Goal: Communication & Community: Answer question/provide support

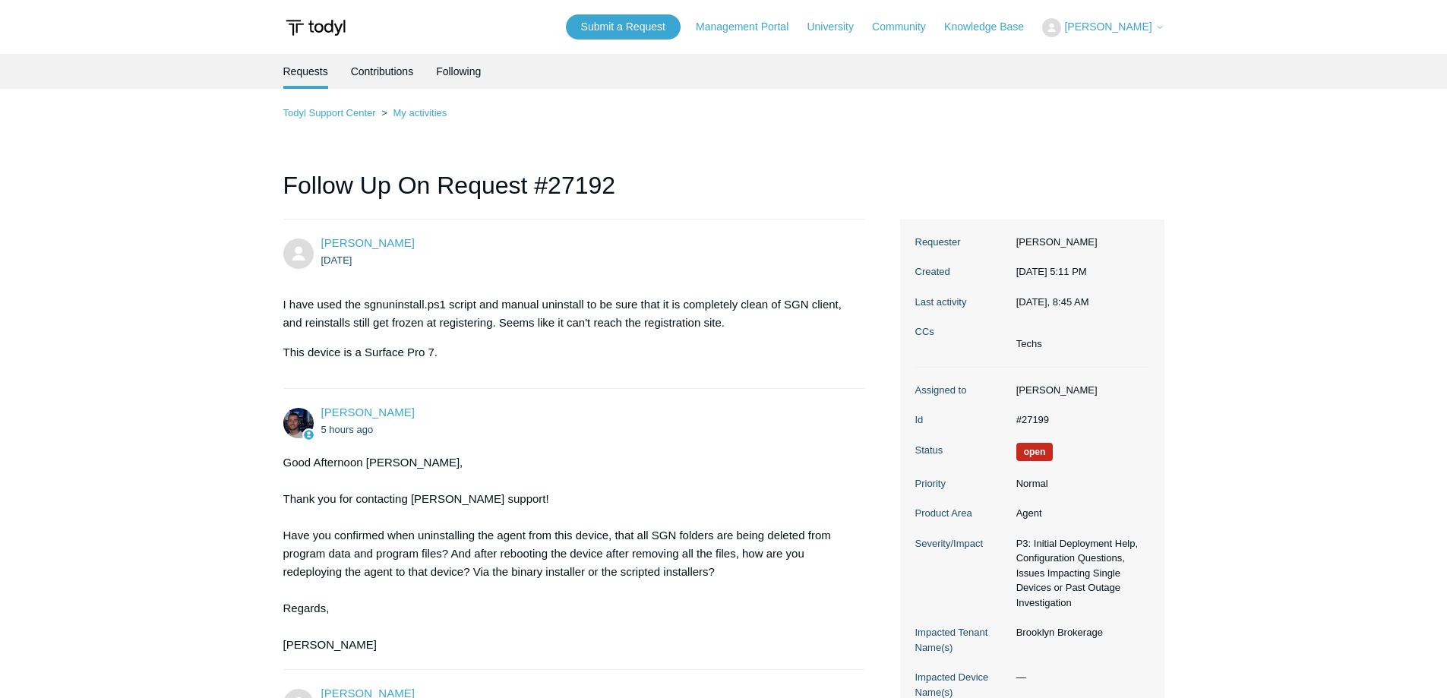
drag, startPoint x: 0, startPoint y: 0, endPoint x: 185, endPoint y: 210, distance: 279.9
click at [185, 210] on main "Requests Contributions Following Todyl Support Center My activities Follow Up O…" at bounding box center [723, 507] width 1447 height 906
click at [220, 150] on main "Requests Contributions Following Todyl Support Center My activities Follow Up O…" at bounding box center [723, 507] width 1447 height 906
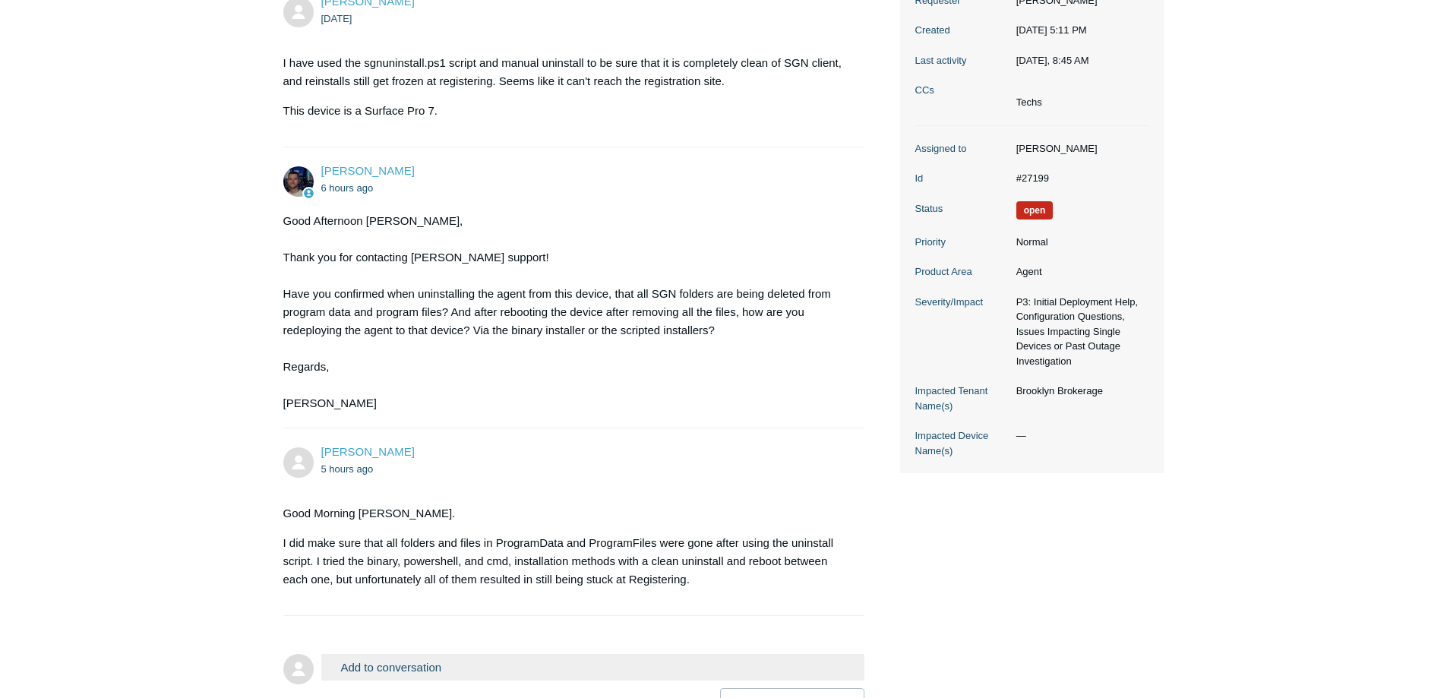
scroll to position [368, 0]
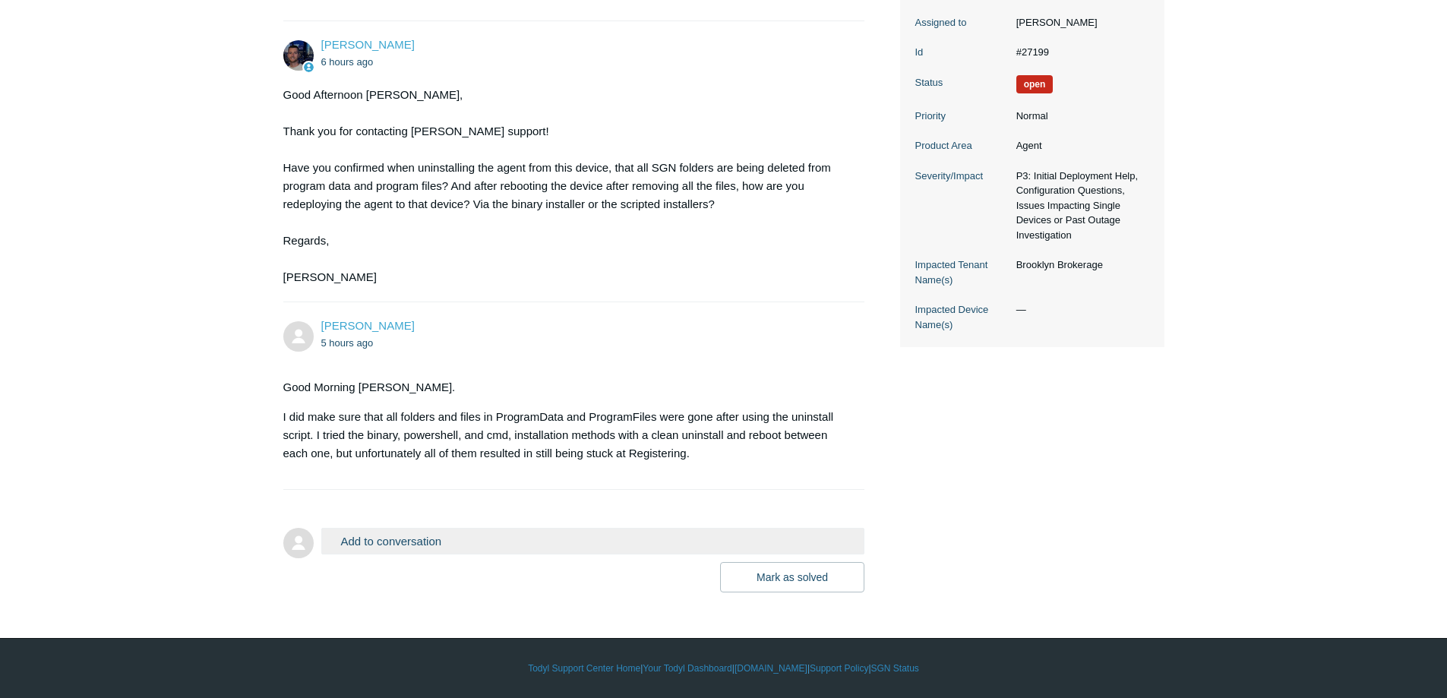
click at [154, 291] on main "Requests Contributions Following Todyl Support Center My activities Follow Up O…" at bounding box center [723, 139] width 1447 height 906
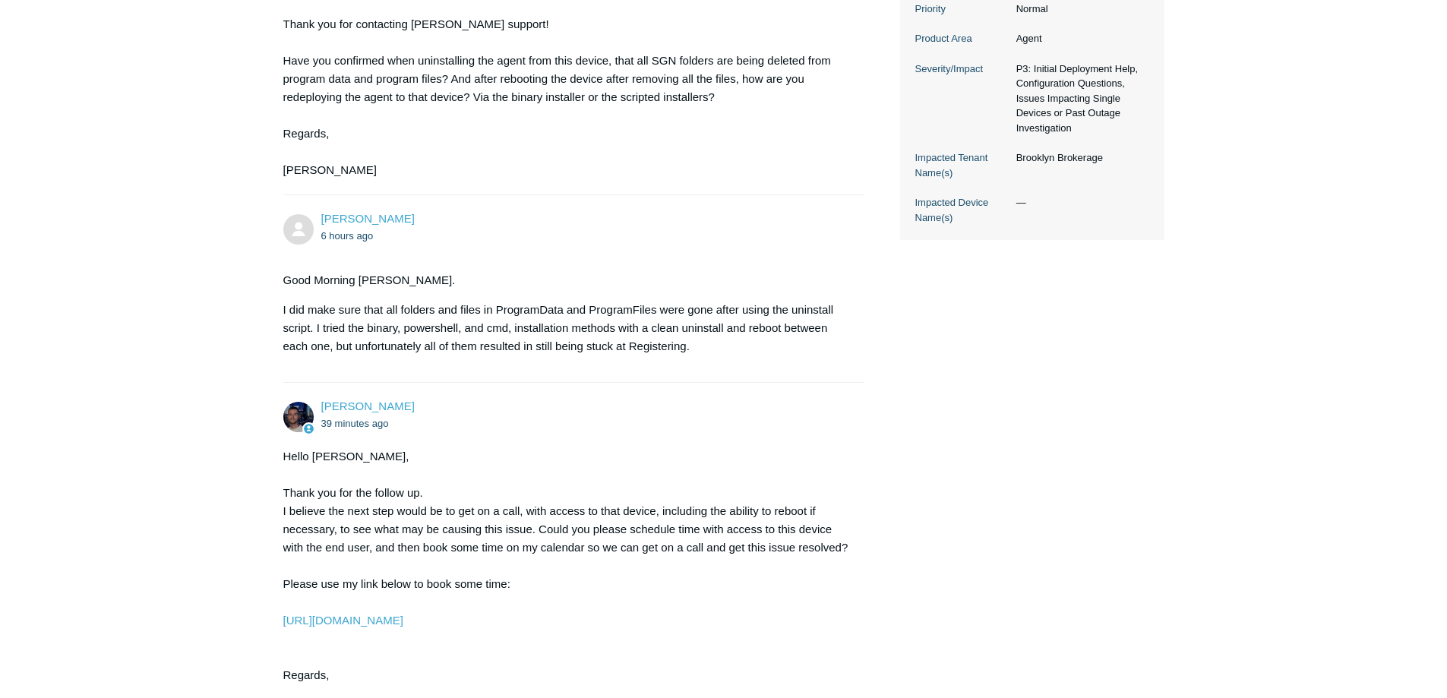
scroll to position [740, 0]
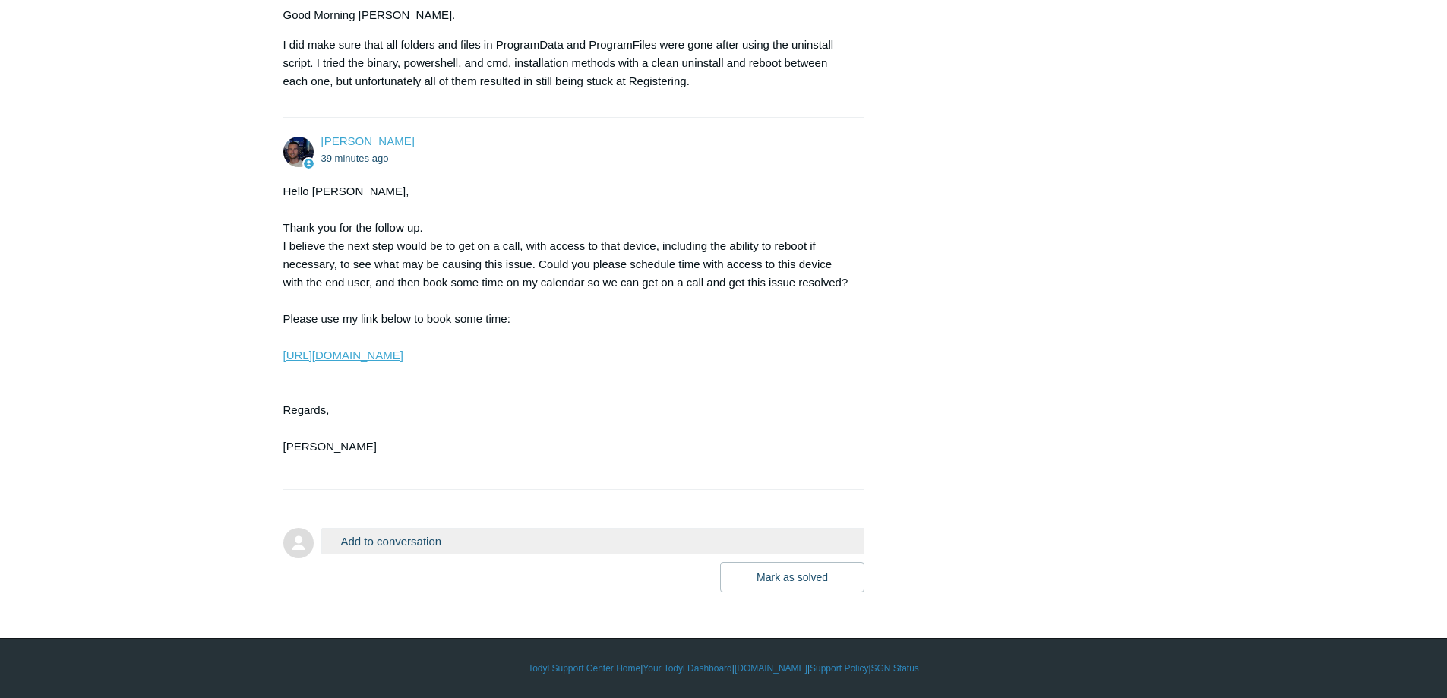
click at [336, 355] on link "[URL][DOMAIN_NAME]" at bounding box center [343, 355] width 120 height 13
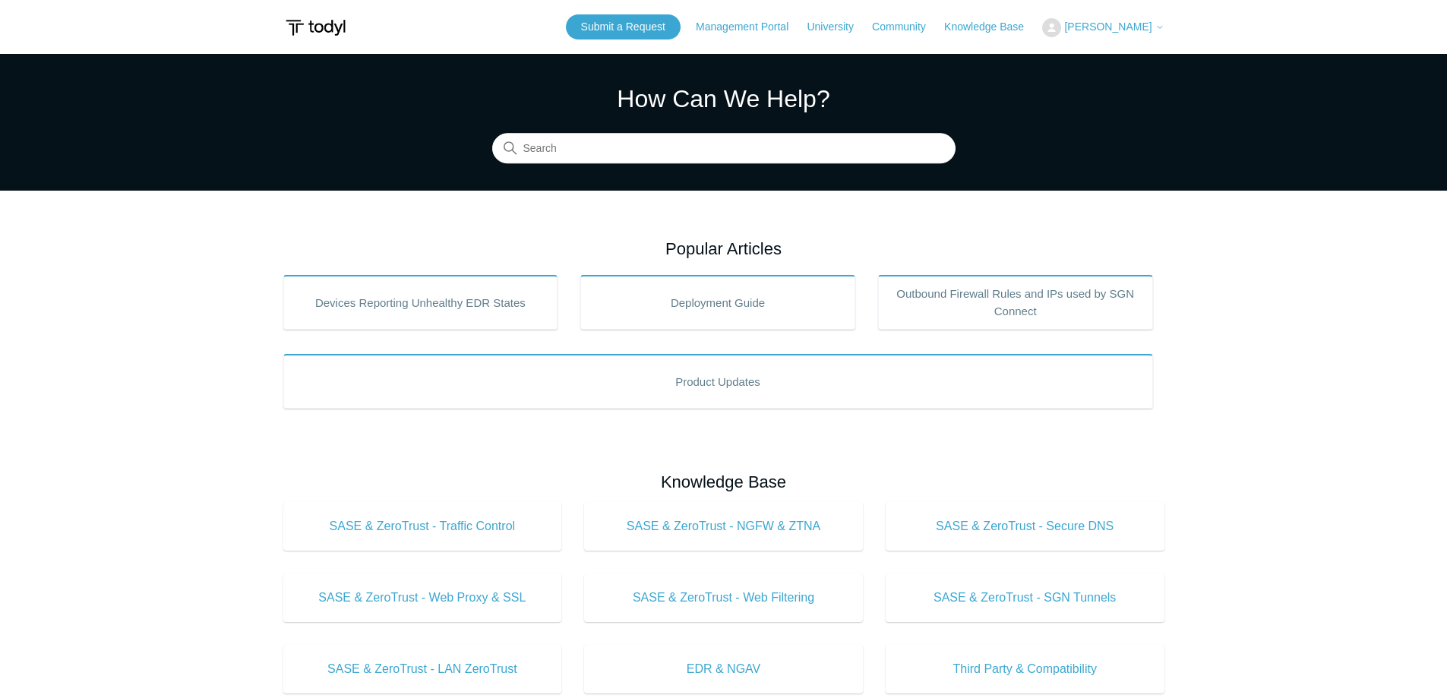
click at [1097, 24] on span "[PERSON_NAME]" at bounding box center [1107, 27] width 87 height 12
click at [1103, 59] on link "My Support Requests" at bounding box center [1117, 59] width 148 height 27
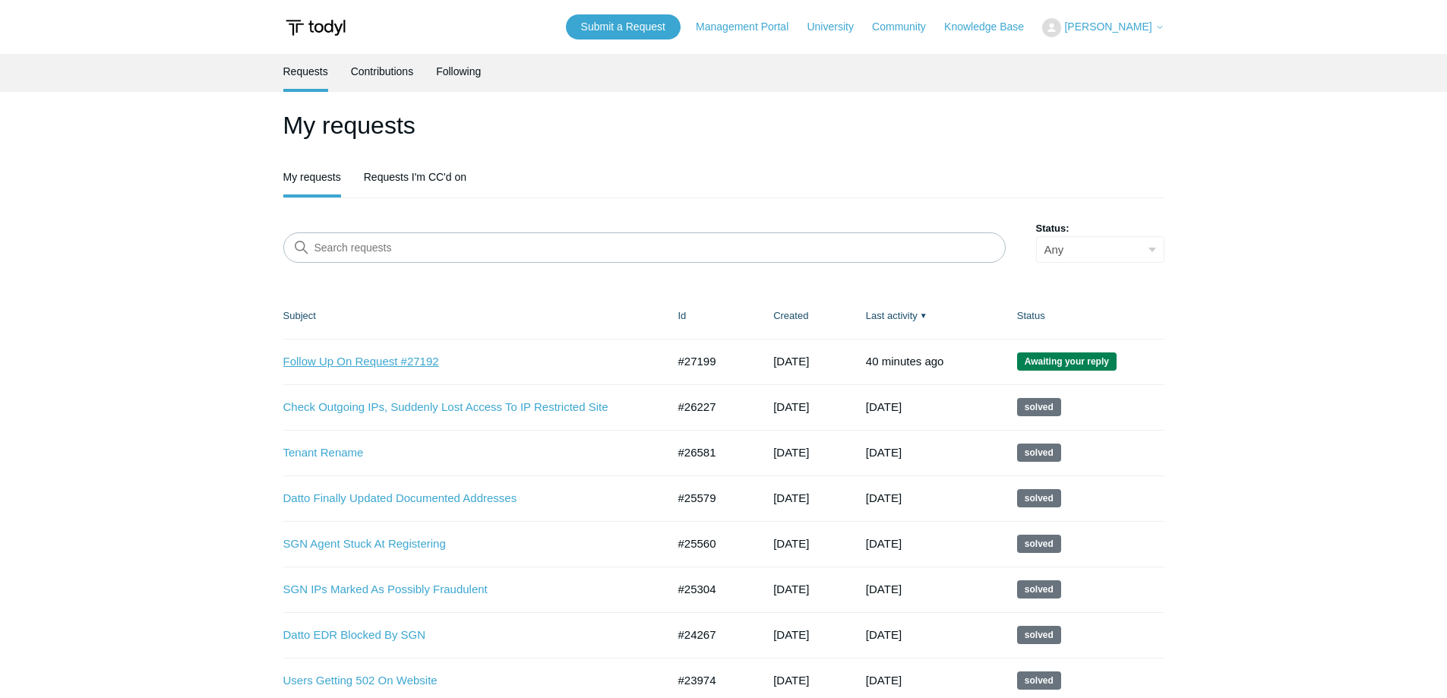
click at [353, 355] on link "Follow Up On Request #27192" at bounding box center [463, 361] width 361 height 17
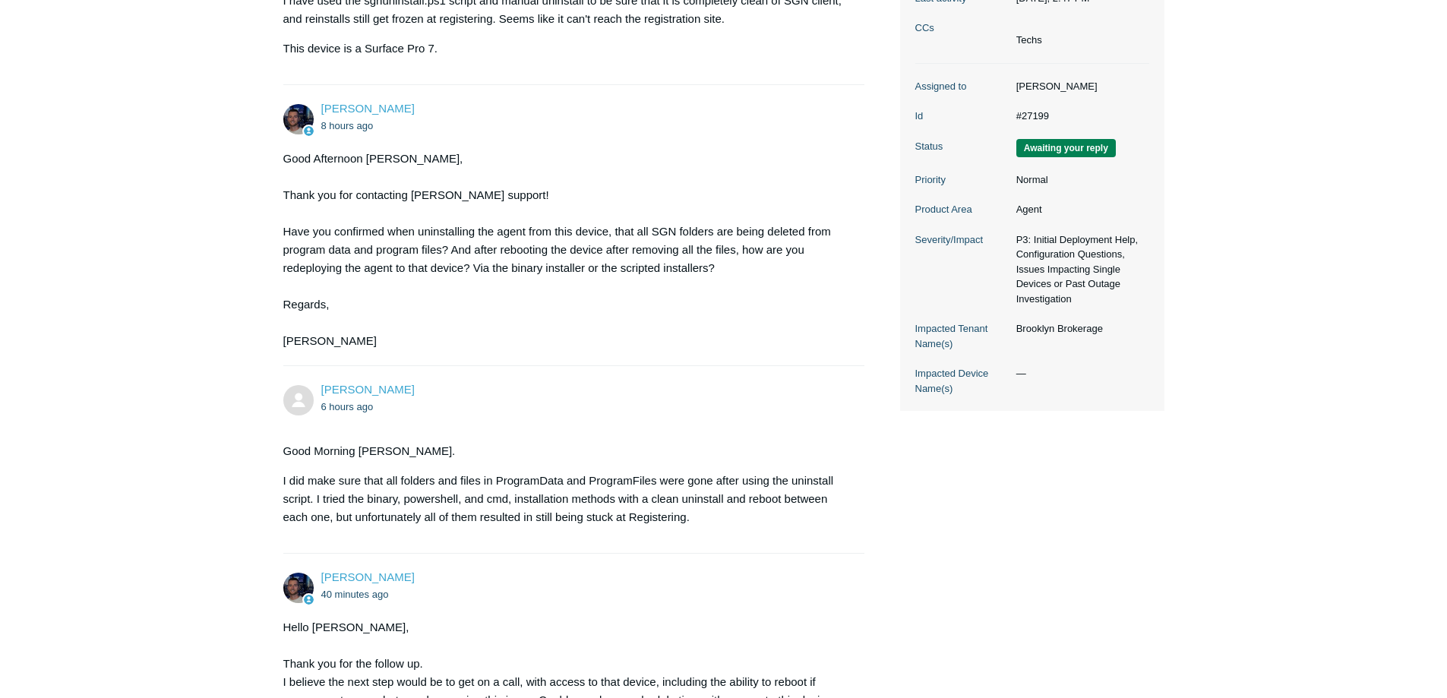
scroll to position [608, 0]
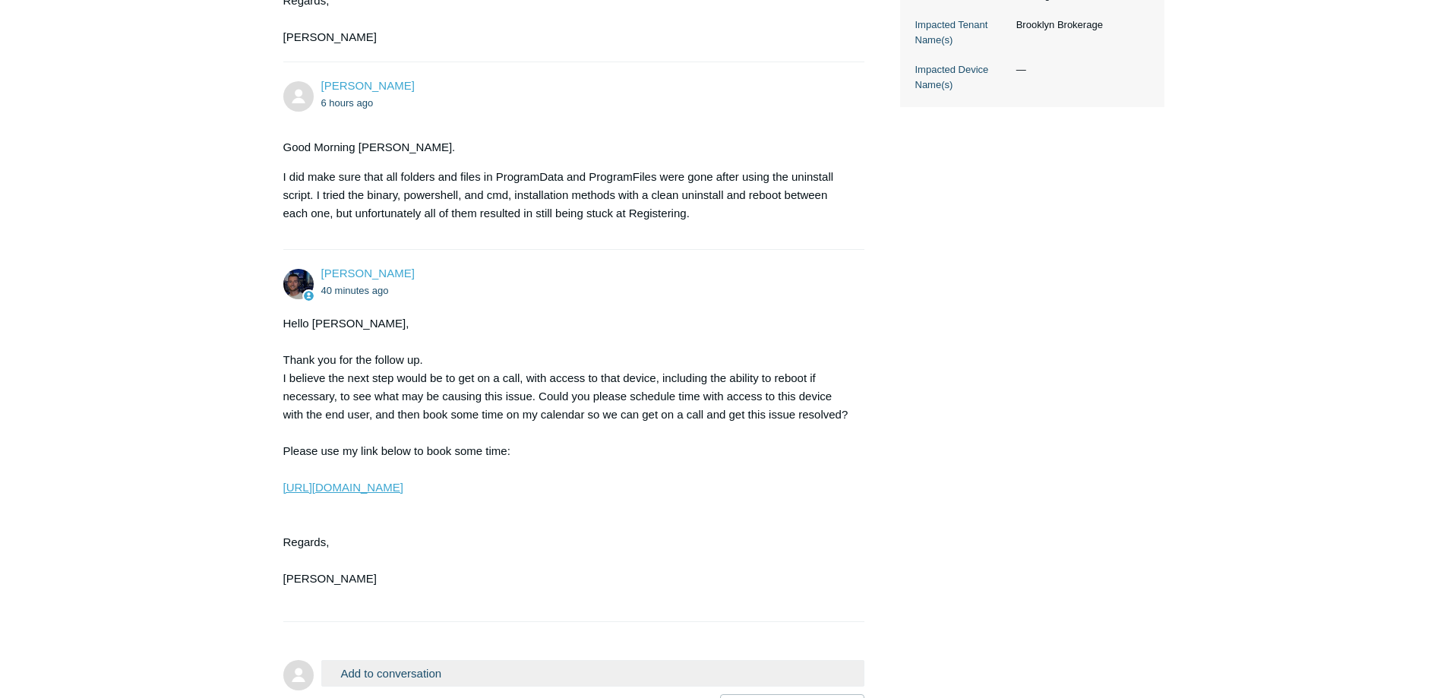
click at [403, 486] on link "[URL][DOMAIN_NAME]" at bounding box center [343, 487] width 120 height 13
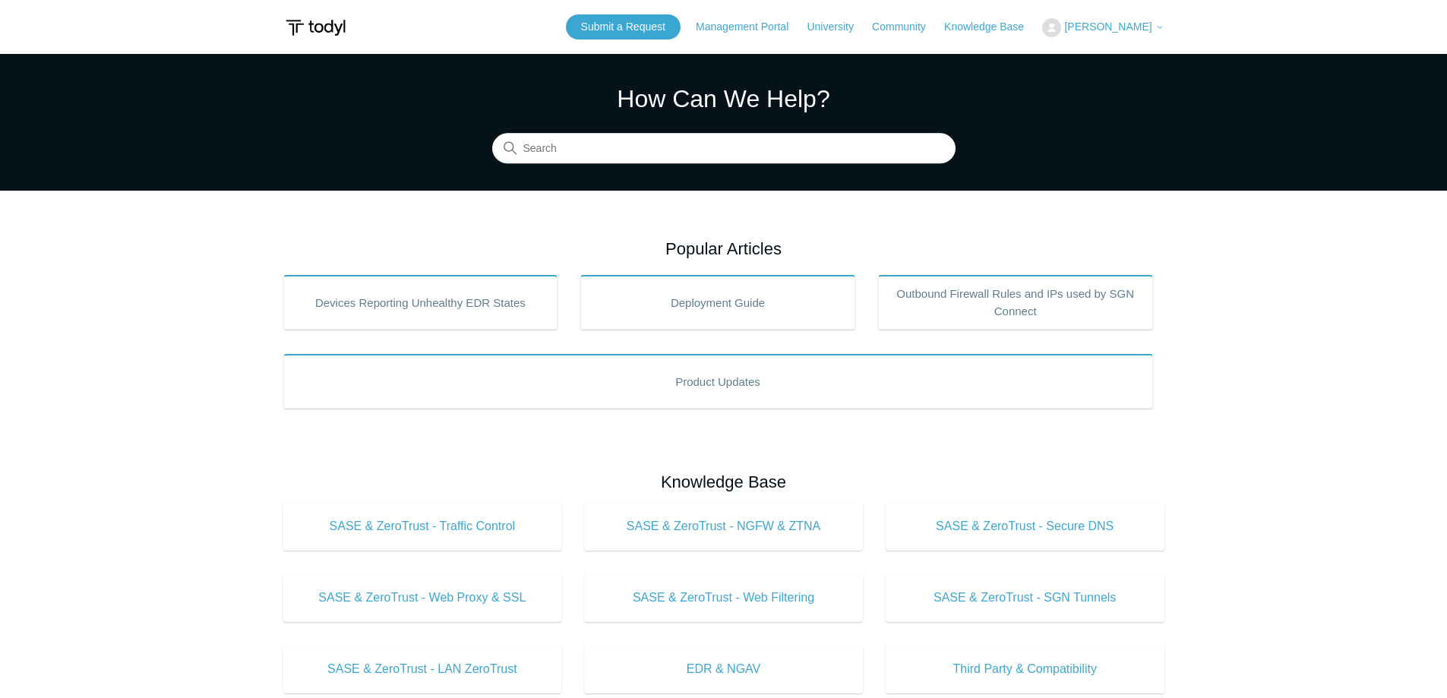
click at [1164, 25] on icon at bounding box center [1160, 27] width 9 height 9
click at [1121, 55] on link "My Support Requests" at bounding box center [1117, 59] width 148 height 27
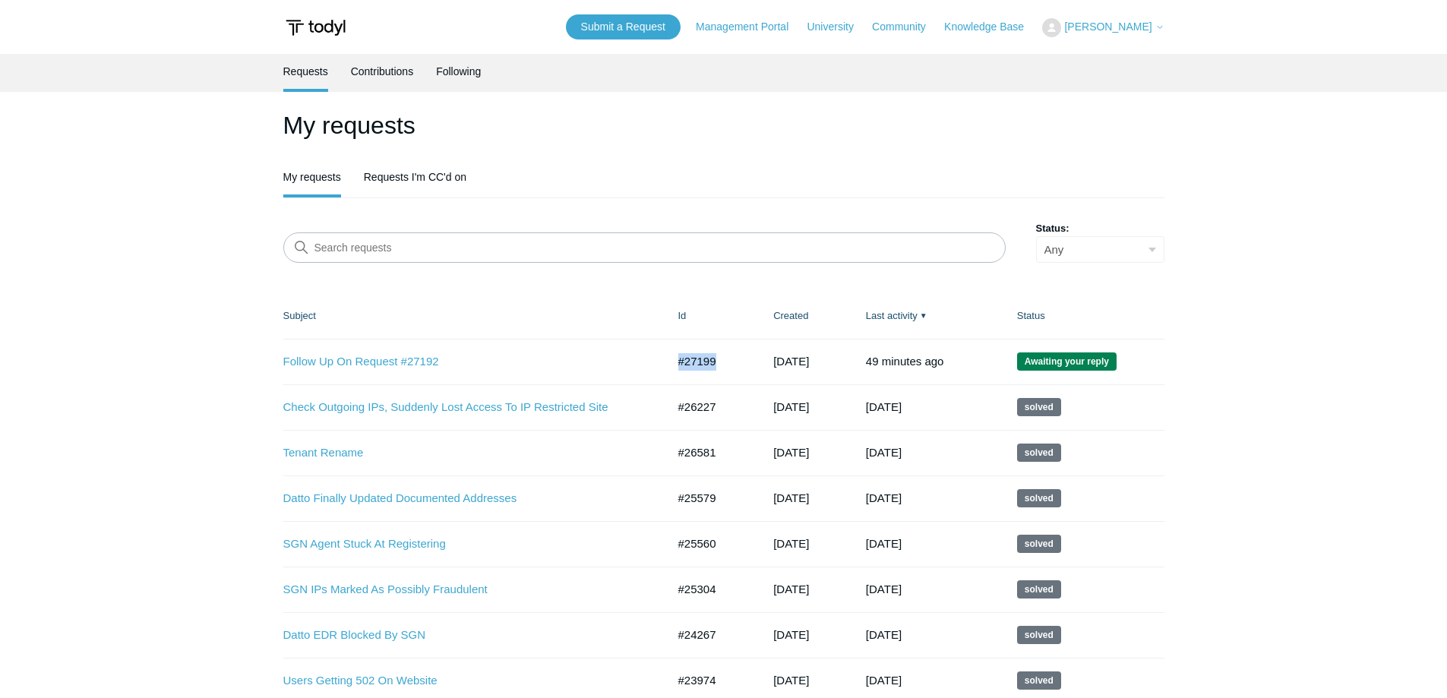
drag, startPoint x: 678, startPoint y: 364, endPoint x: 717, endPoint y: 361, distance: 38.9
click at [717, 361] on td "#27199" at bounding box center [711, 362] width 96 height 46
copy td "#27199"
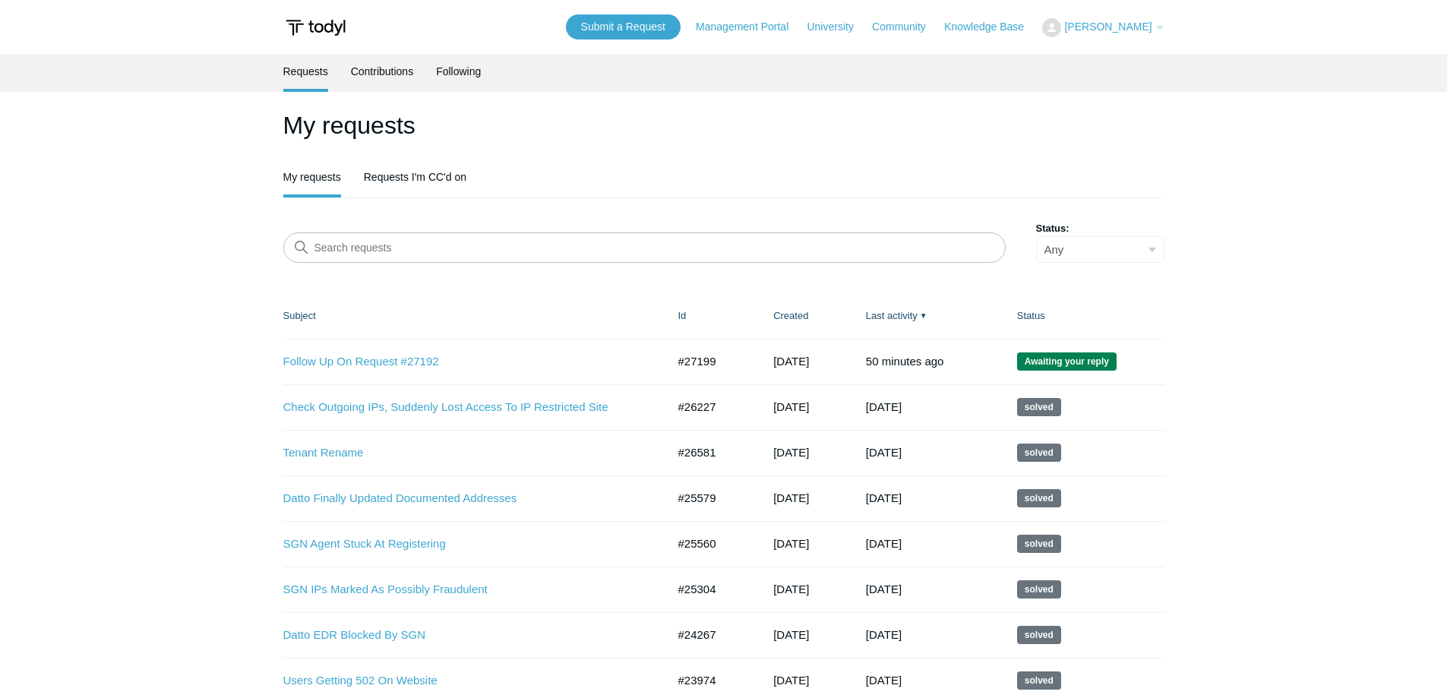
click at [381, 362] on link "Follow Up On Request #27192" at bounding box center [463, 361] width 361 height 17
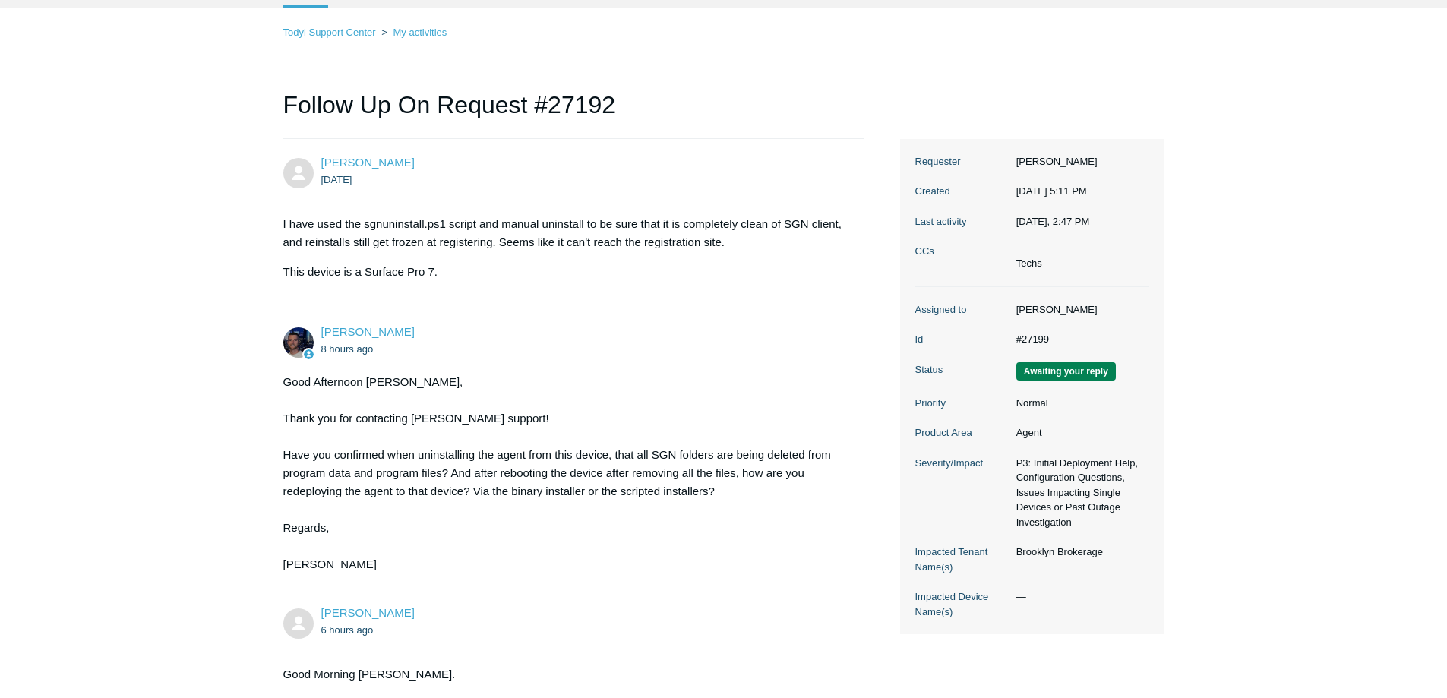
scroll to position [740, 0]
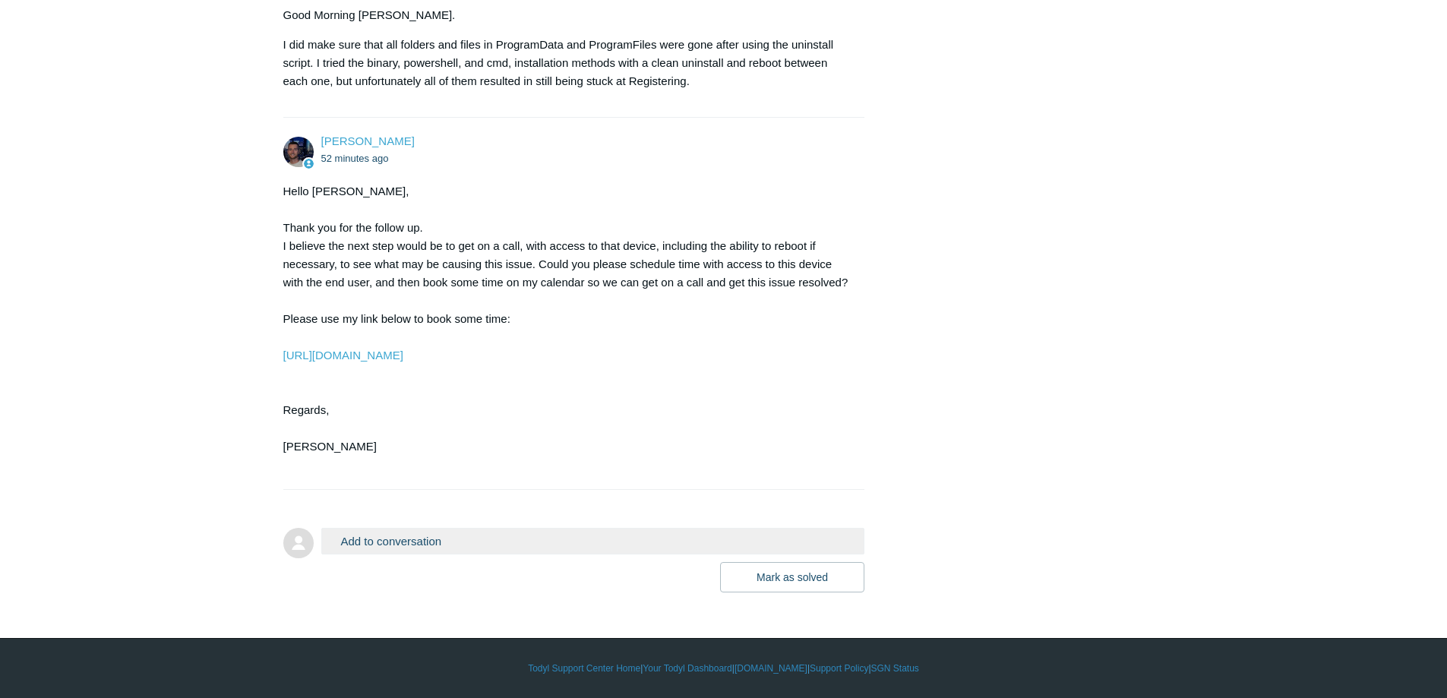
click at [443, 542] on button "Add to conversation" at bounding box center [593, 541] width 544 height 27
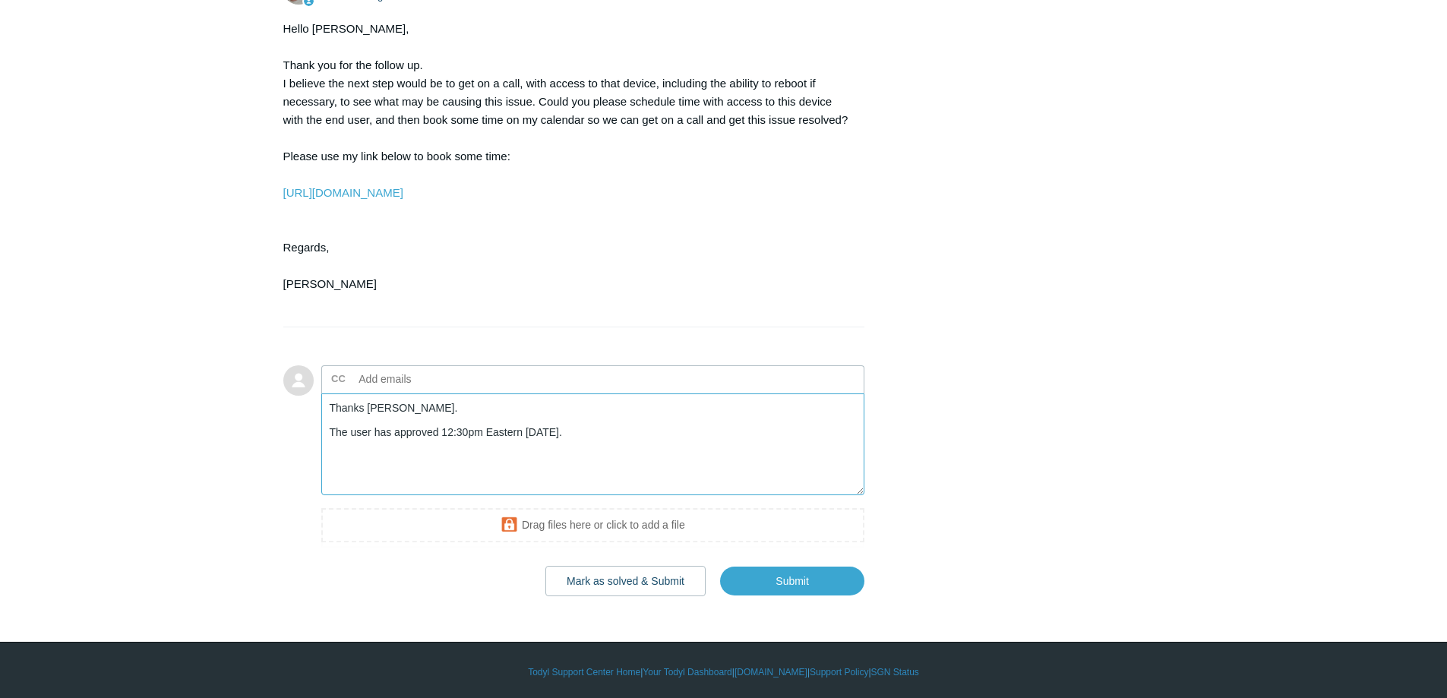
scroll to position [906, 0]
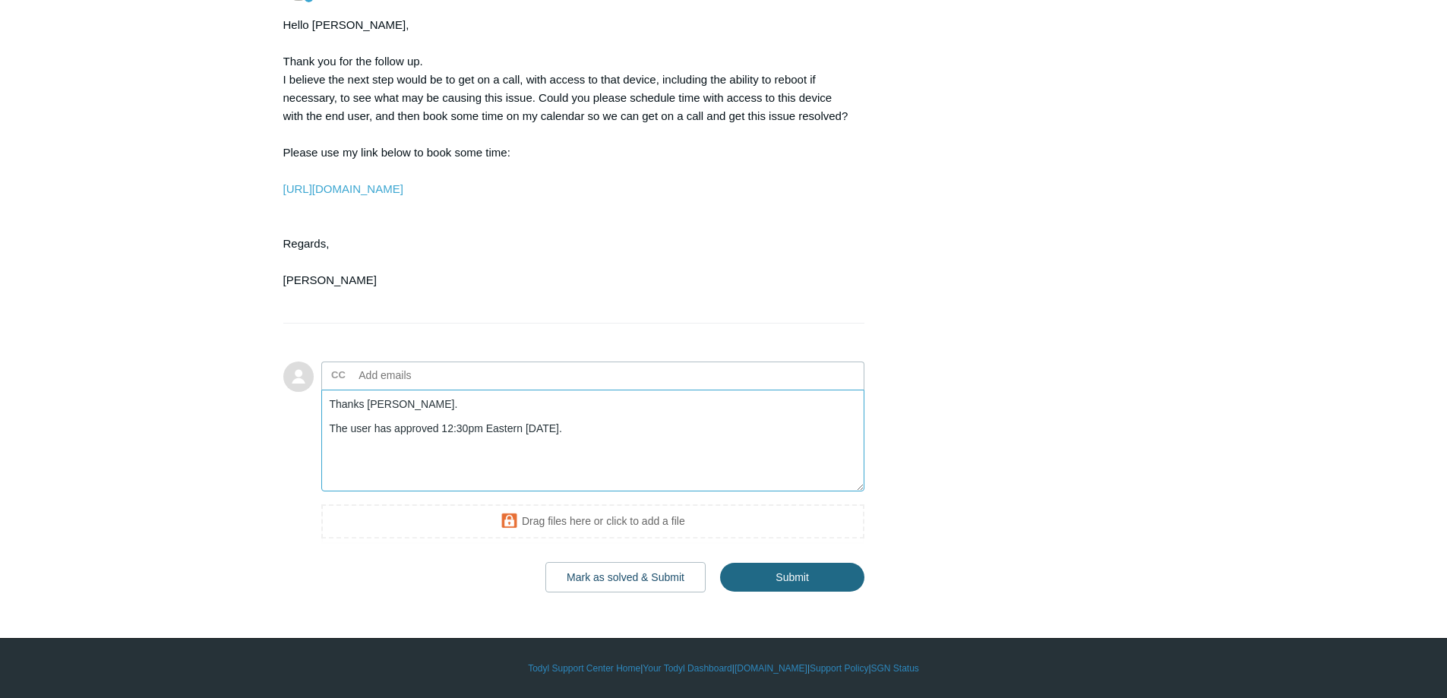
type textarea "Thanks [PERSON_NAME]. The user has approved 12:30pm Eastern [DATE]."
click at [817, 575] on input "Submit" at bounding box center [792, 578] width 144 height 30
